Goal: Register for event/course

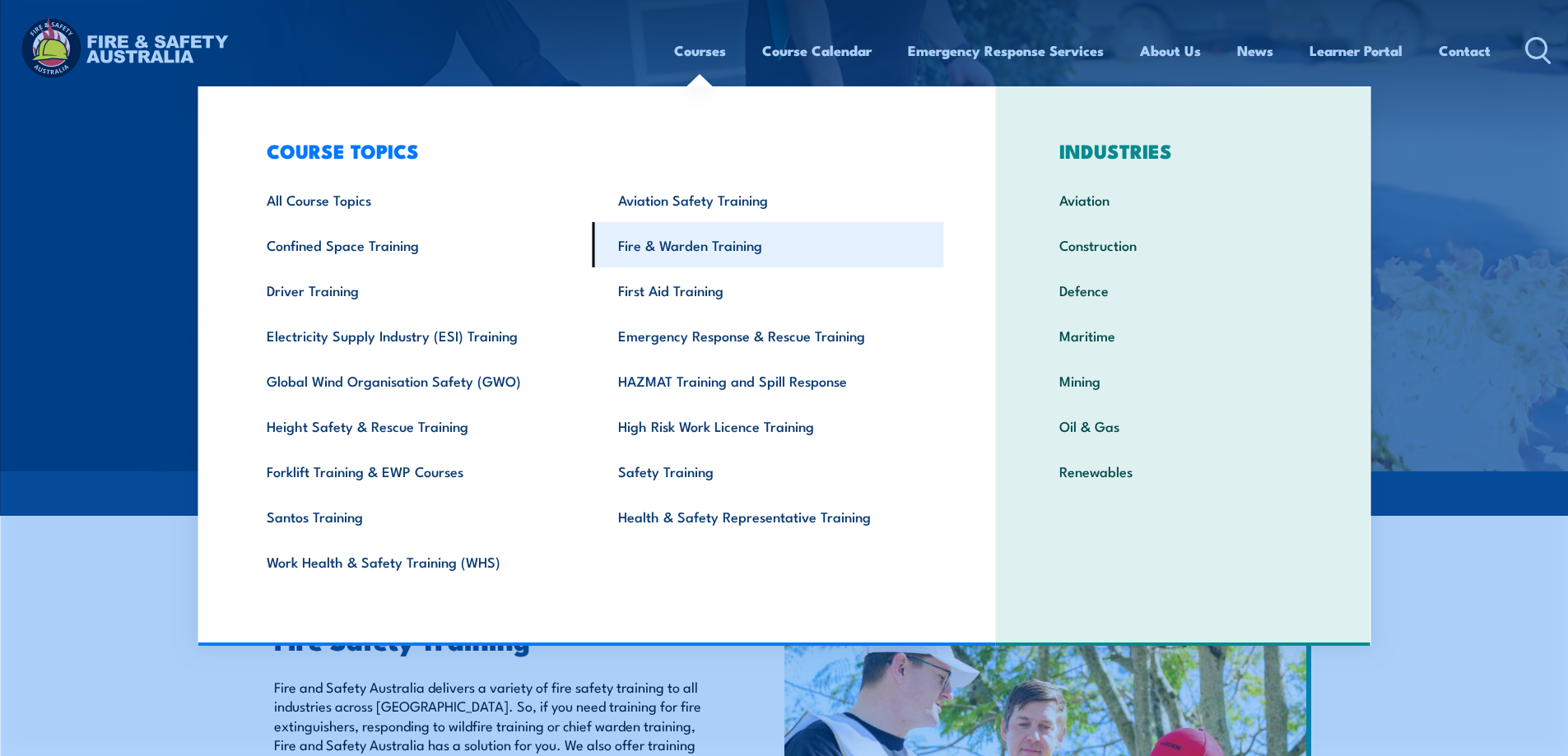
click at [684, 250] on link "Fire & Warden Training" at bounding box center [768, 244] width 351 height 45
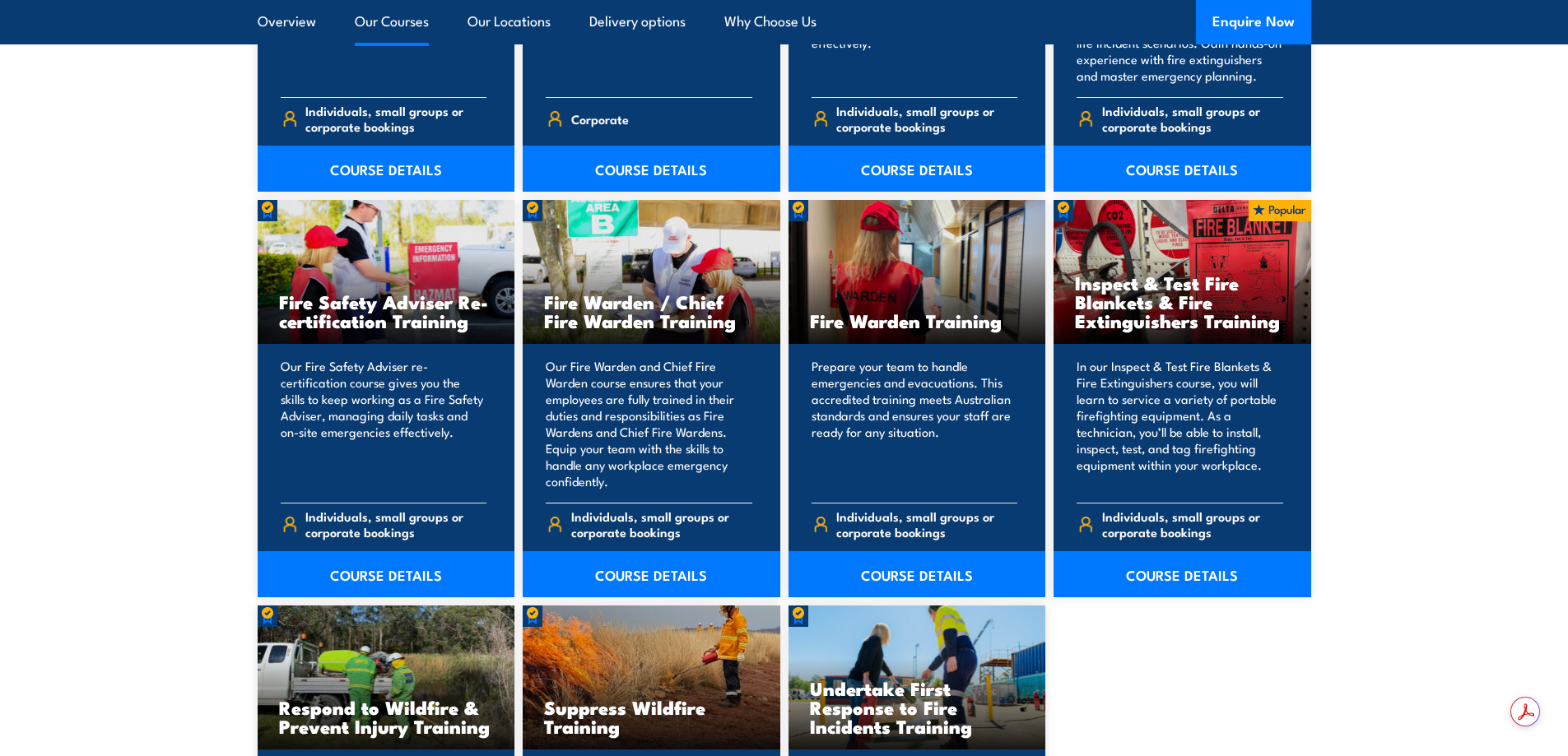
scroll to position [2056, 0]
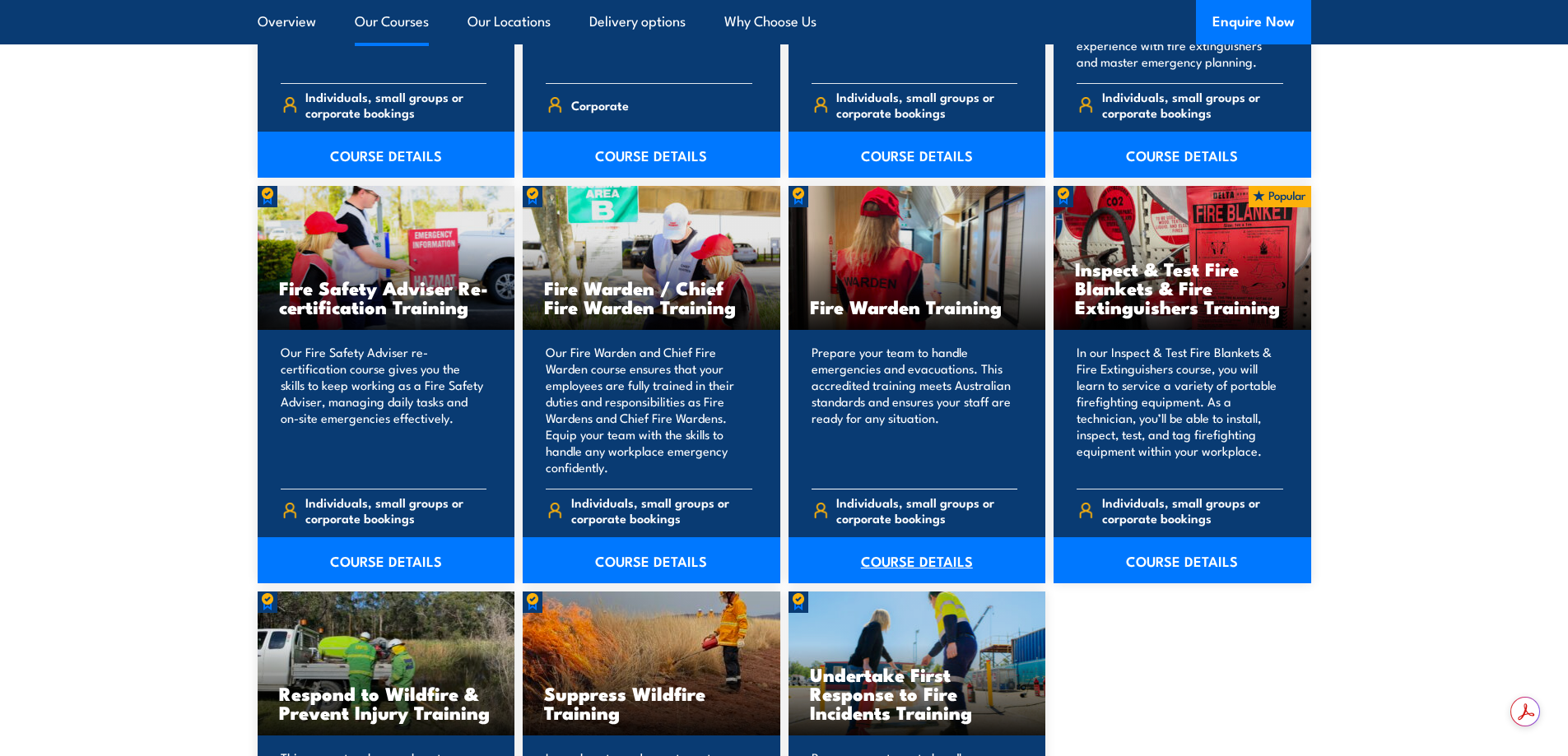
click at [936, 562] on link "COURSE DETAILS" at bounding box center [917, 560] width 258 height 46
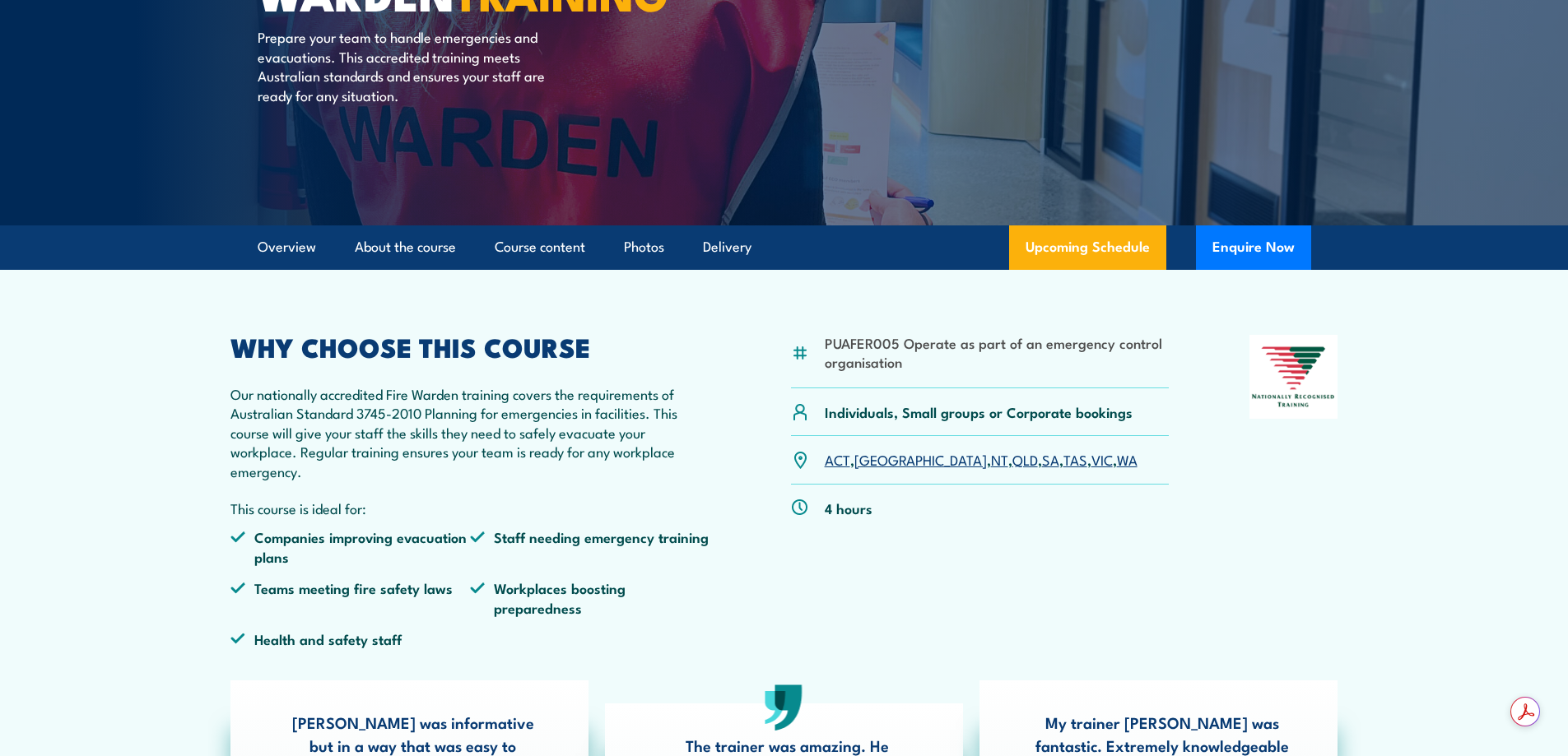
scroll to position [247, 0]
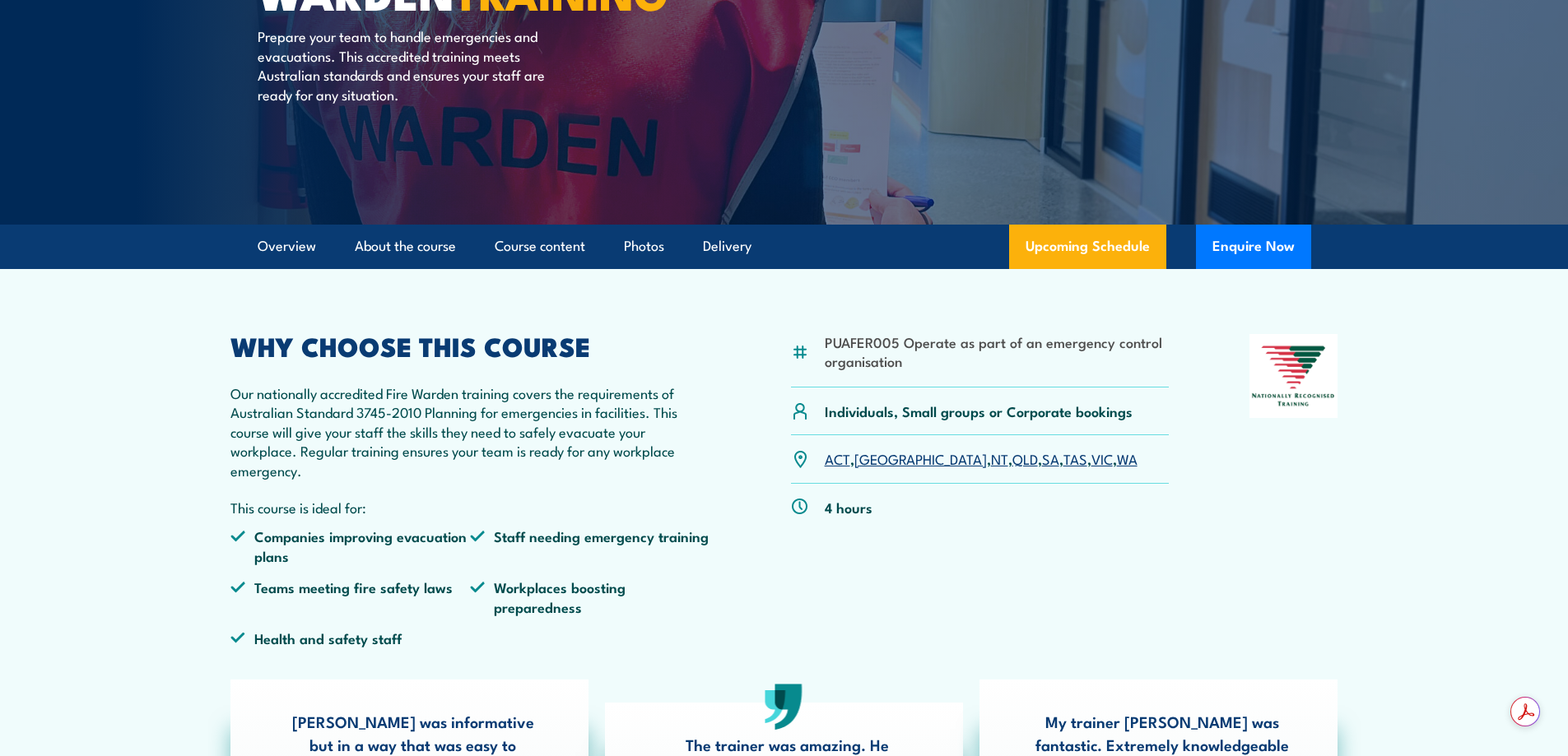
drag, startPoint x: 940, startPoint y: 459, endPoint x: 939, endPoint y: 467, distance: 8.1
click at [1012, 459] on link "QLD" at bounding box center [1025, 458] width 26 height 20
